Goal: Task Accomplishment & Management: Manage account settings

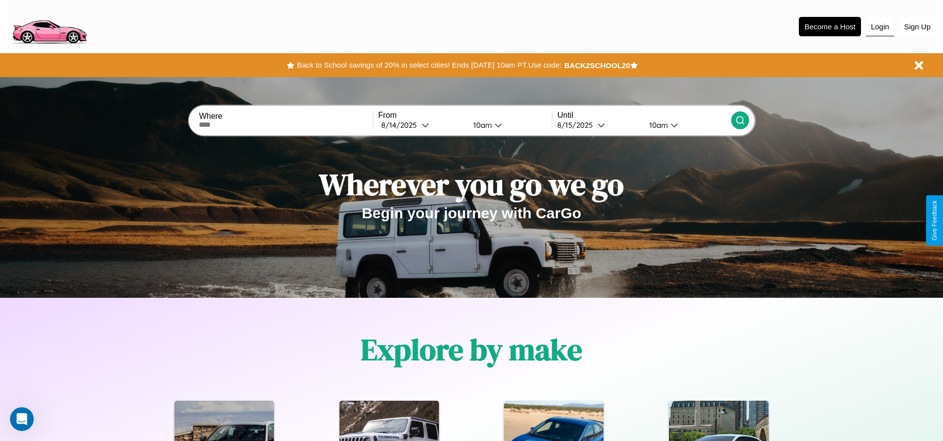
click at [880, 26] on button "Login" at bounding box center [880, 26] width 28 height 19
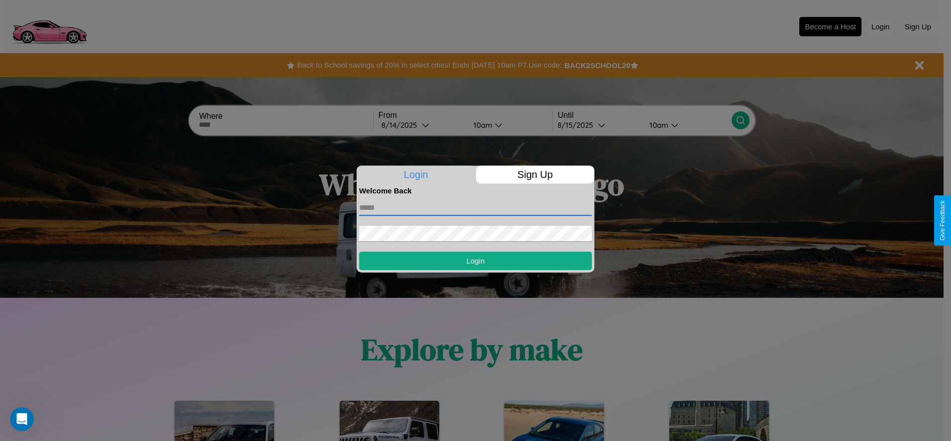
click at [475, 207] on input "text" at bounding box center [475, 208] width 233 height 16
type input "**********"
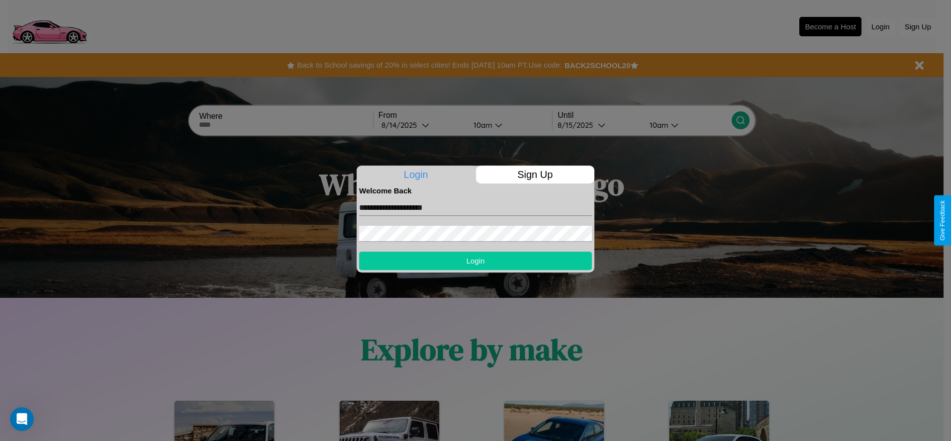
click at [475, 261] on button "Login" at bounding box center [475, 261] width 233 height 18
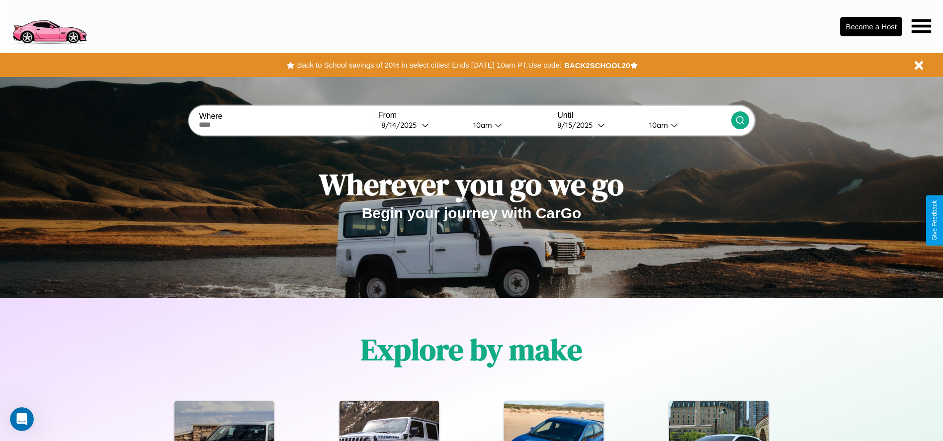
click at [921, 26] on icon at bounding box center [921, 26] width 19 height 14
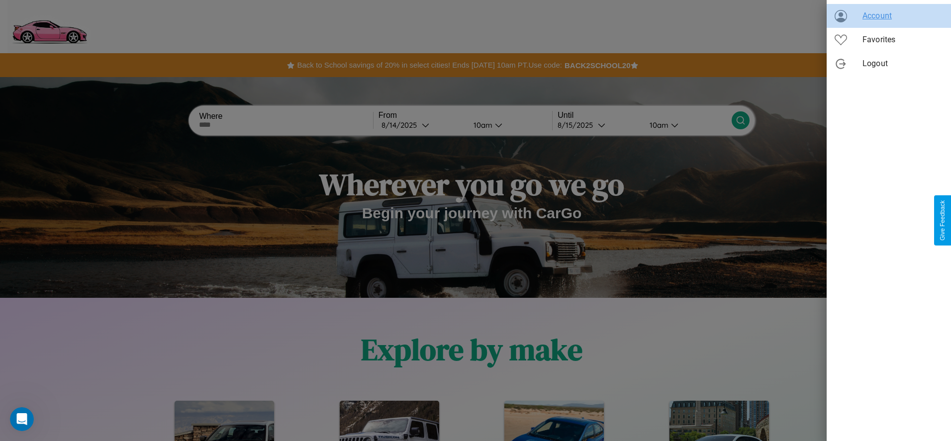
click at [889, 16] on span "Account" at bounding box center [902, 16] width 81 height 12
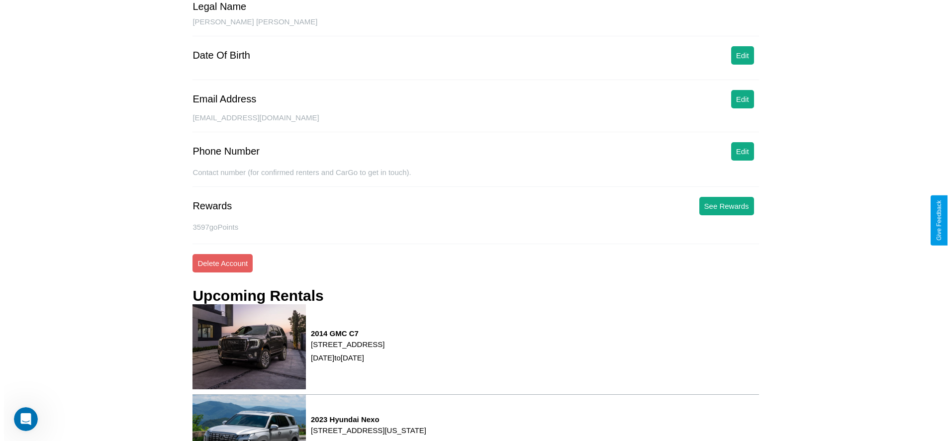
scroll to position [134, 0]
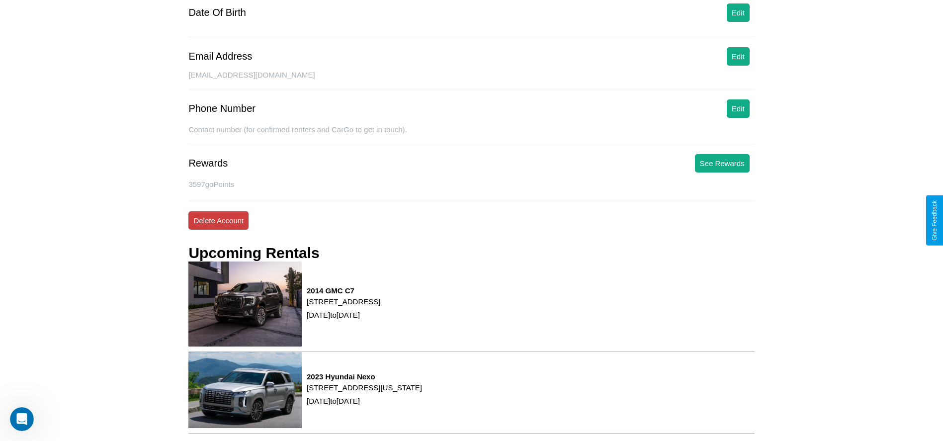
click at [218, 220] on button "Delete Account" at bounding box center [218, 220] width 60 height 18
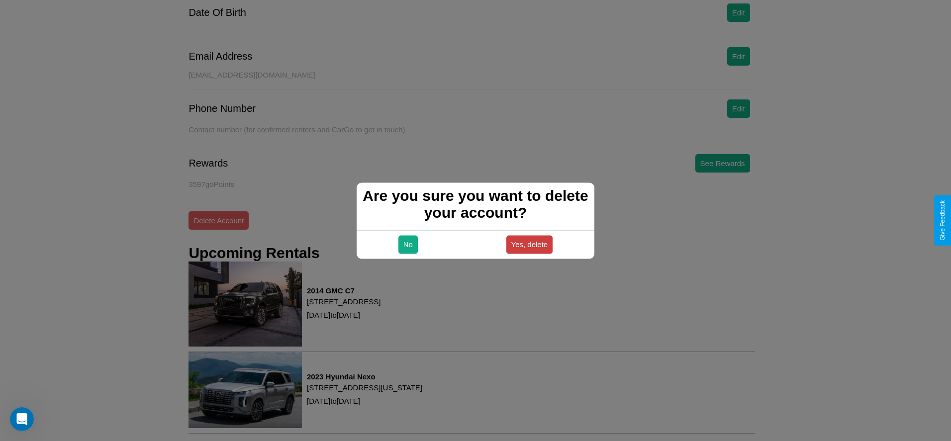
click at [529, 244] on button "Yes, delete" at bounding box center [529, 244] width 47 height 18
